Goal: Information Seeking & Learning: Learn about a topic

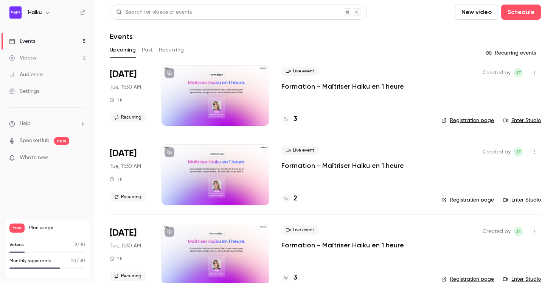
click at [147, 49] on button "Past" at bounding box center [147, 50] width 11 height 12
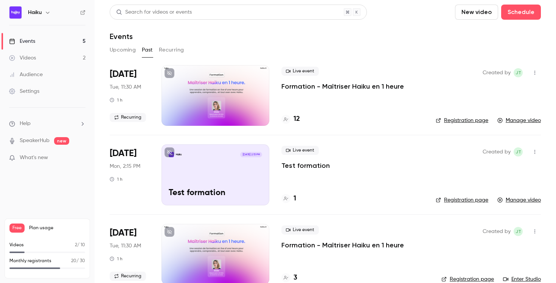
click at [325, 86] on p "Formation - Maîtriser Haiku en 1 heure" at bounding box center [343, 86] width 123 height 9
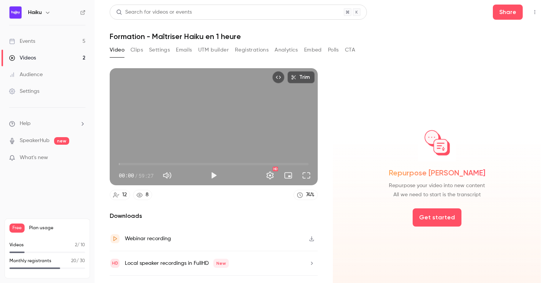
click at [294, 48] on button "Analytics" at bounding box center [286, 50] width 23 height 12
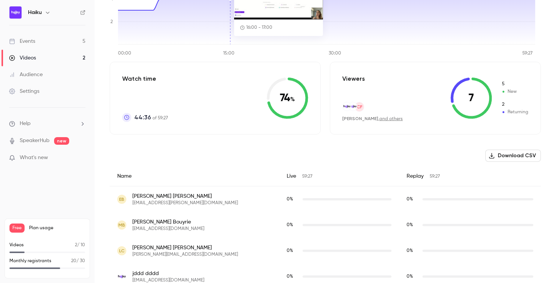
scroll to position [57, 0]
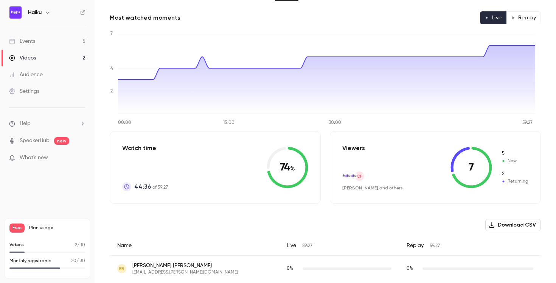
scroll to position [16, 0]
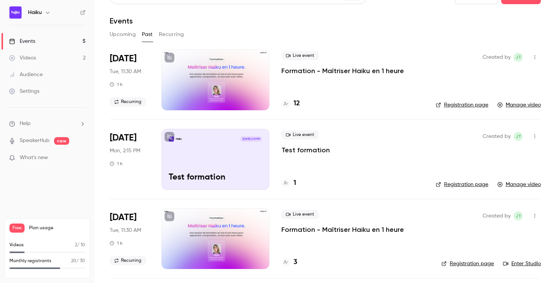
click at [125, 36] on button "Upcoming" at bounding box center [123, 34] width 26 height 12
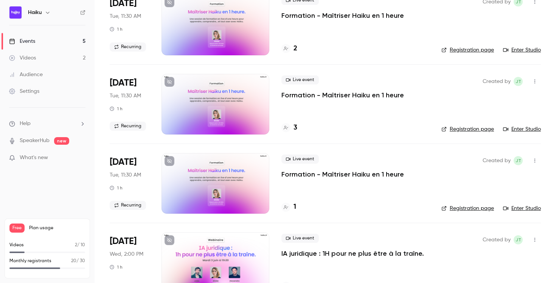
scroll to position [173, 0]
